Goal: Use online tool/utility: Use online tool/utility

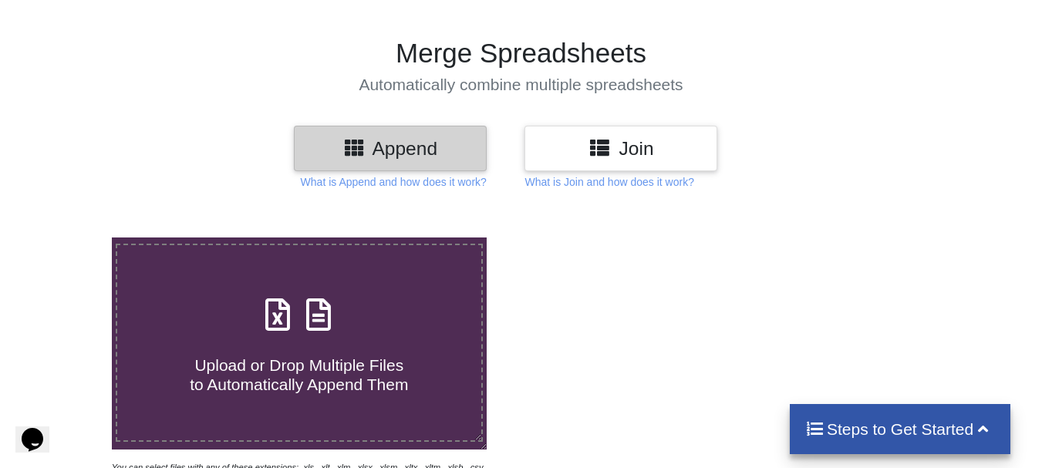
click at [408, 156] on h3 "Append" at bounding box center [390, 148] width 170 height 22
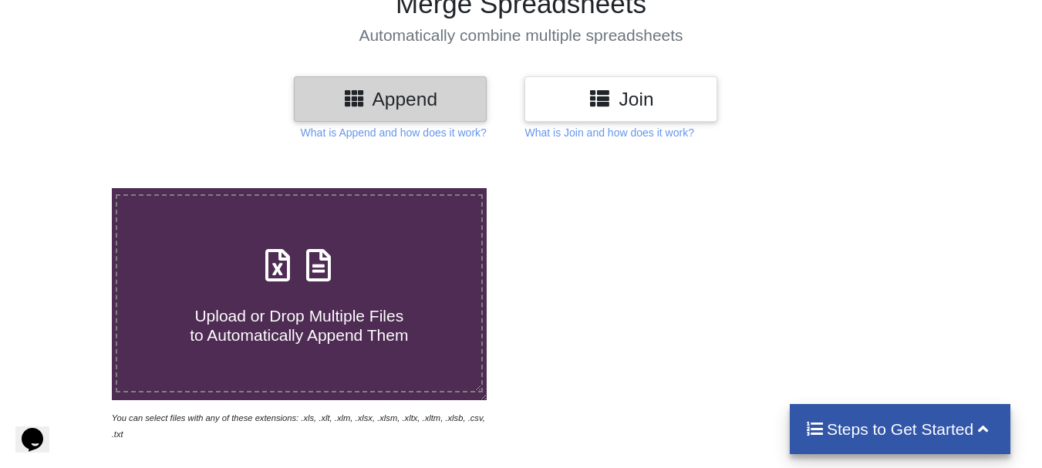
scroll to position [77, 0]
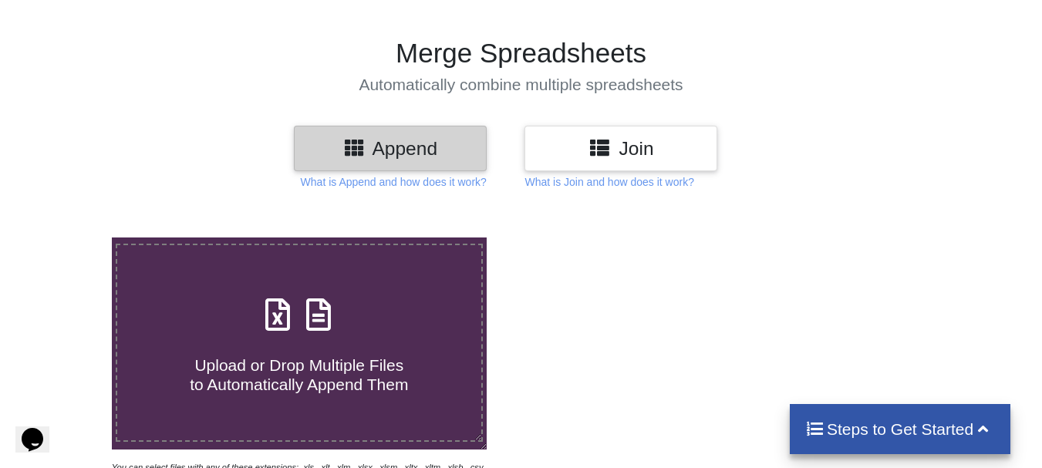
click at [314, 386] on span "Upload or Drop Multiple Files to Automatically Append Them" at bounding box center [299, 374] width 218 height 37
click at [69, 238] on input "Upload or Drop Multiple Files to Automatically Append Them" at bounding box center [69, 238] width 0 height 0
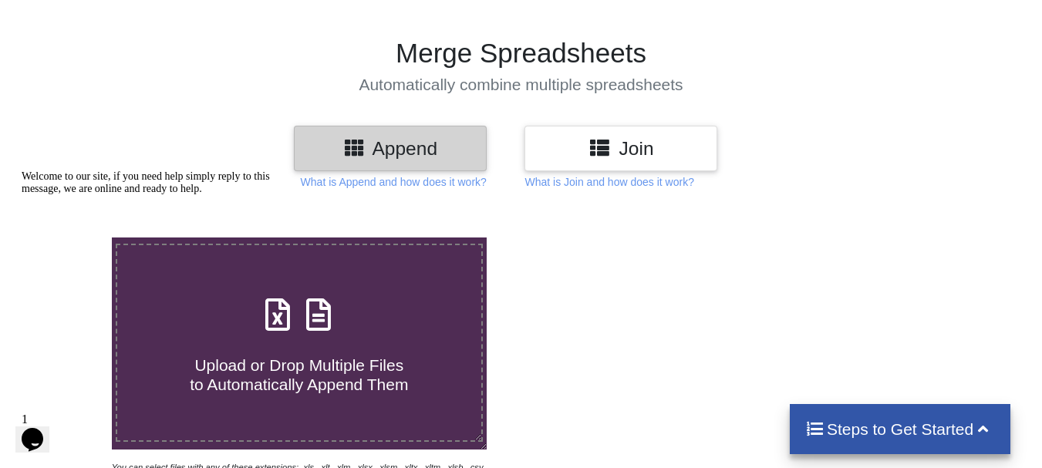
type input "C:\fakepath\validateUser_2002-Part_01.xlsx"
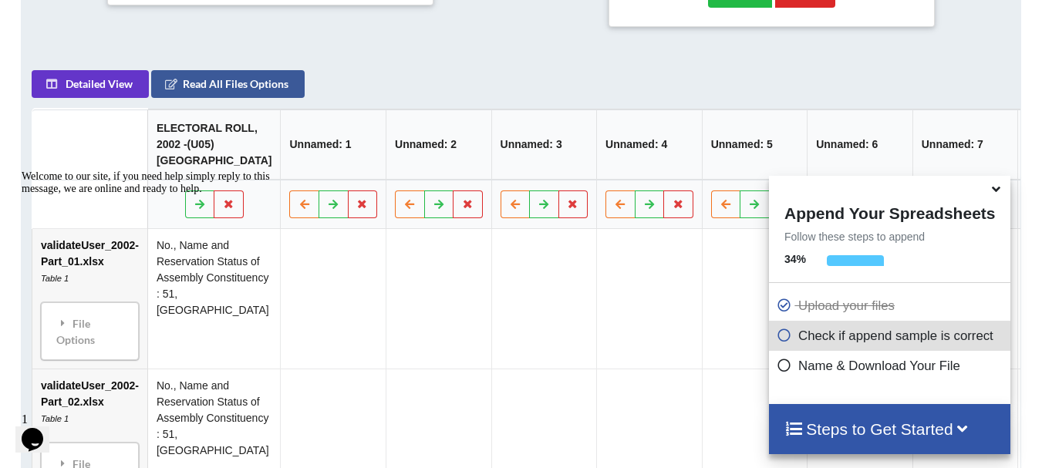
scroll to position [677, 0]
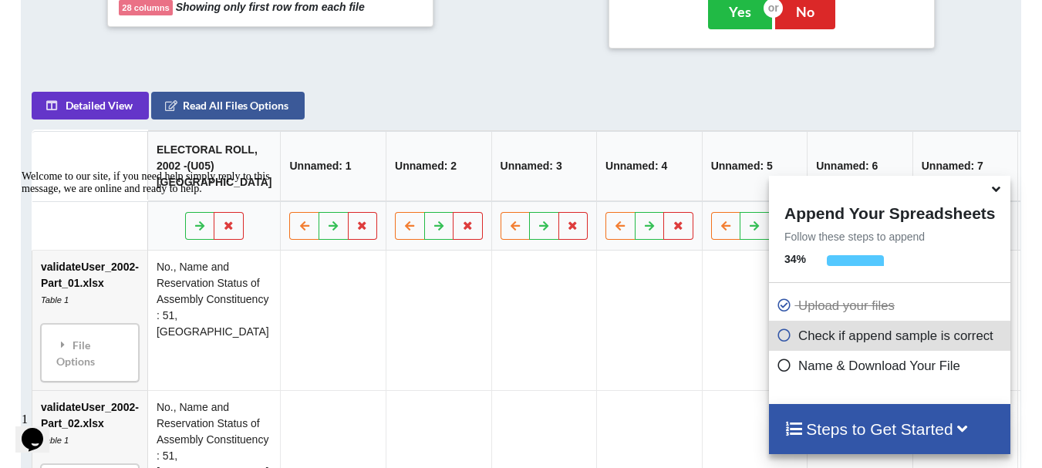
click at [292, 170] on div "Welcome to our site, if you need help simply reply to this message, we are onli…" at bounding box center [161, 182] width 278 height 25
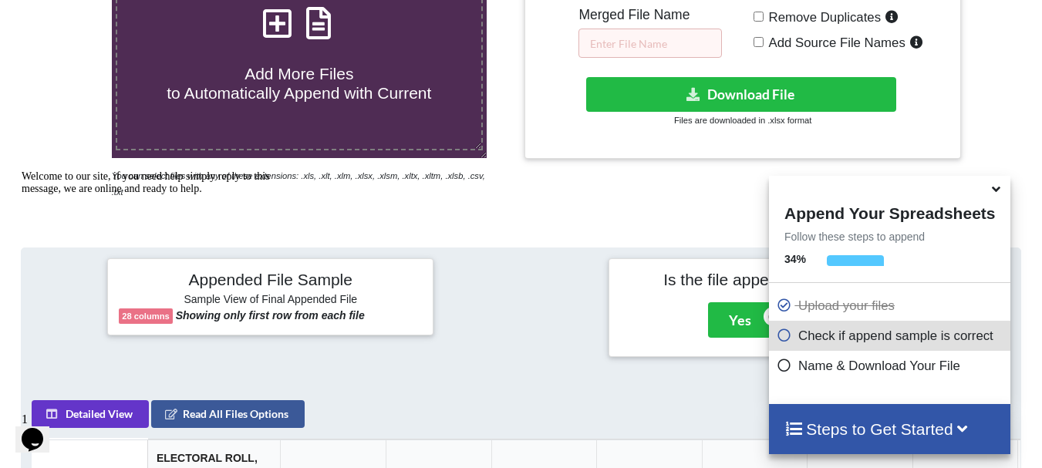
scroll to position [292, 0]
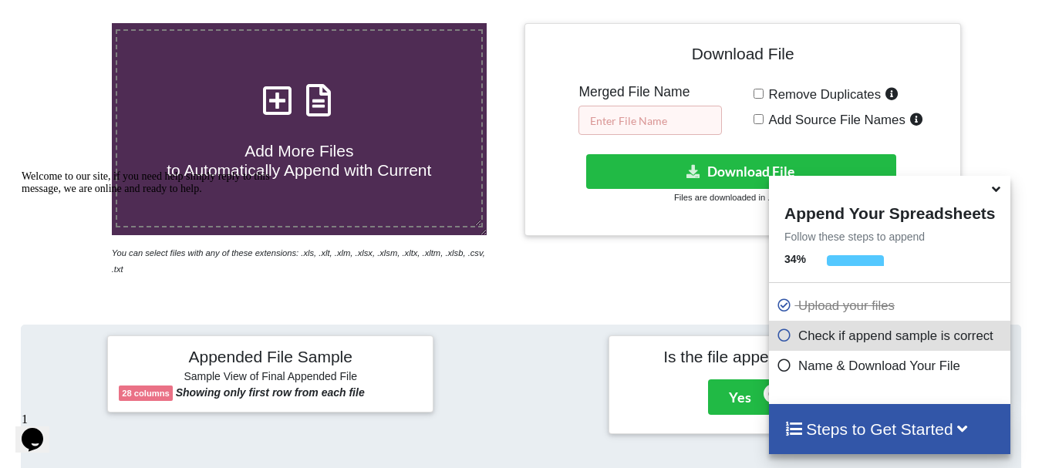
click at [628, 125] on input "text" at bounding box center [650, 120] width 143 height 29
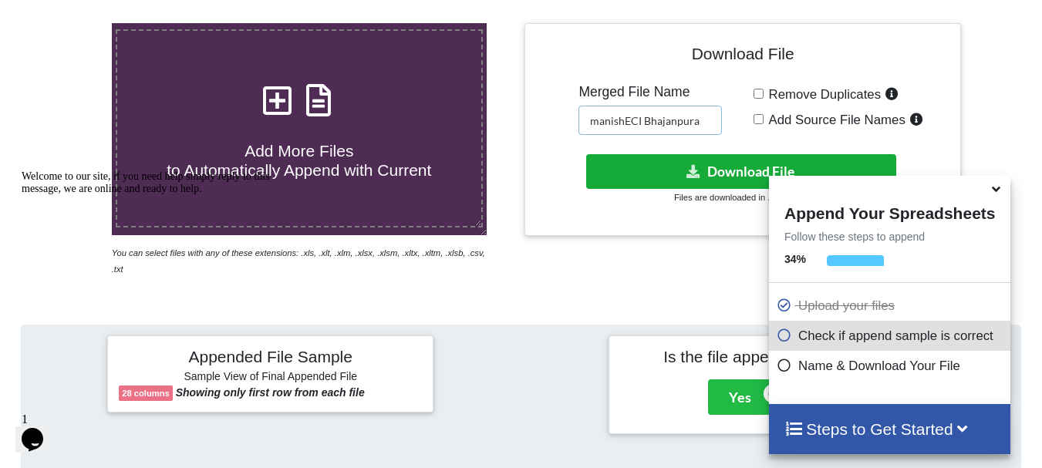
type input "manishECI Bhajanpura"
click at [733, 187] on button "Download File" at bounding box center [741, 171] width 310 height 35
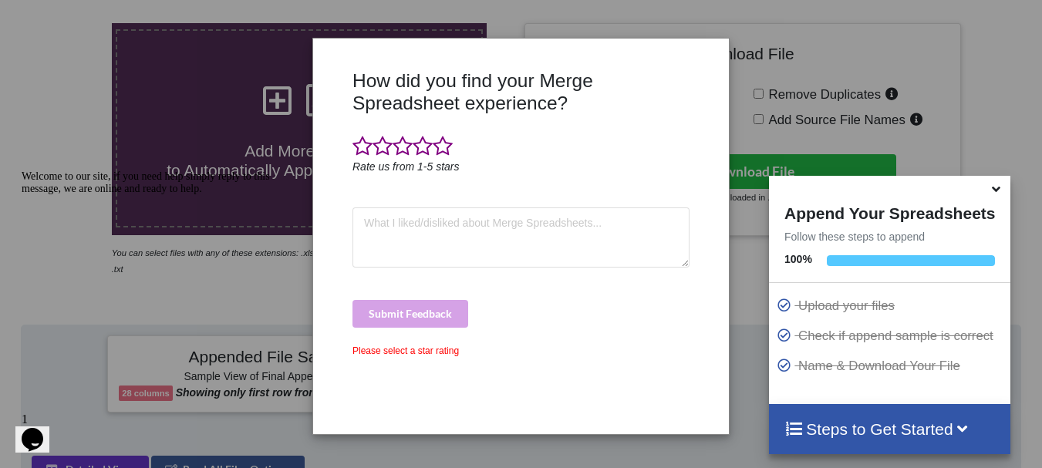
click at [444, 350] on div "Please select a star rating" at bounding box center [521, 351] width 337 height 14
click at [636, 384] on div "How did you find your Merge Spreadsheet experience? Rate us from 1-5 stars Subm…" at bounding box center [521, 246] width 345 height 354
click at [221, 420] on div "How did you find your Merge Spreadsheet experience? Rate us from 1-5 stars Subm…" at bounding box center [521, 234] width 1042 height 468
